Goal: Ask a question

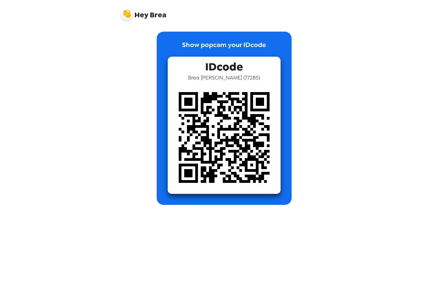
click at [132, 16] on img at bounding box center [127, 14] width 12 height 12
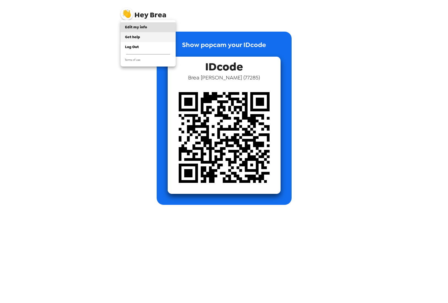
click at [140, 37] on span "Get help" at bounding box center [132, 37] width 15 height 5
